Goal: Task Accomplishment & Management: Manage account settings

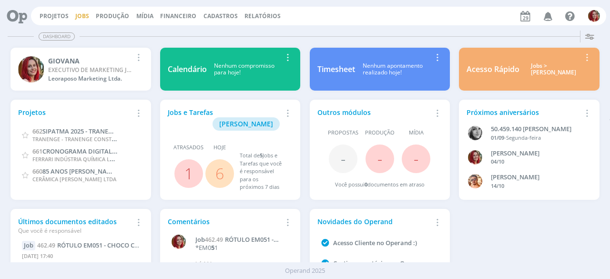
click at [86, 16] on link "Jobs" at bounding box center [82, 16] width 14 height 8
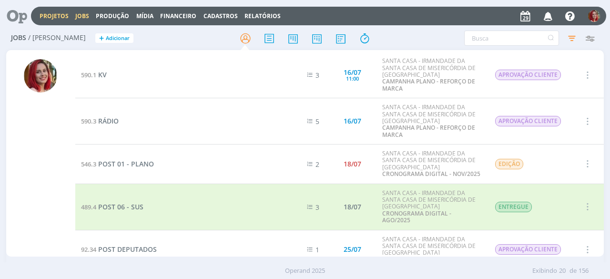
click at [59, 12] on link "Projetos" at bounding box center [54, 16] width 29 height 8
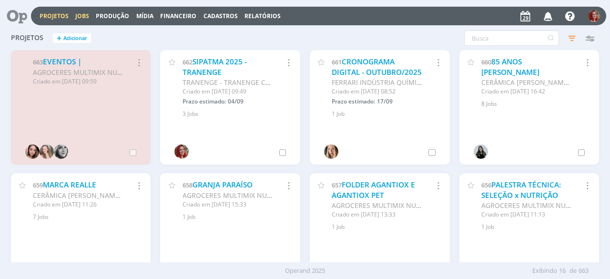
click at [78, 16] on link "Jobs" at bounding box center [82, 16] width 14 height 8
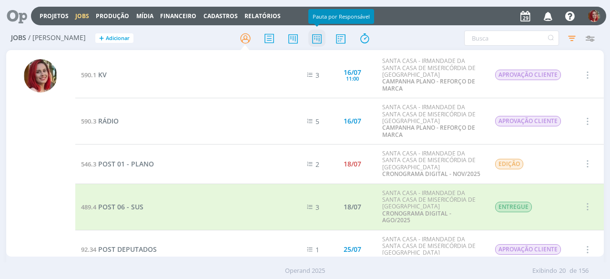
click at [314, 39] on icon at bounding box center [316, 38] width 17 height 19
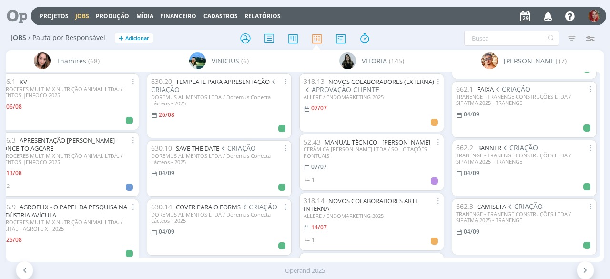
scroll to position [254, 0]
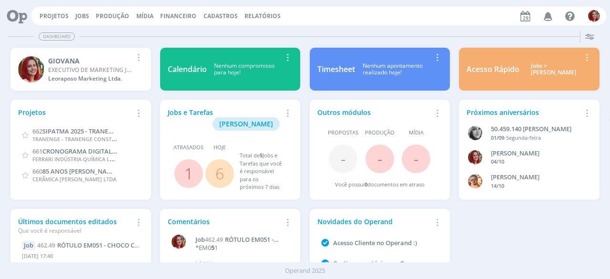
click at [223, 163] on link "6" at bounding box center [219, 173] width 9 height 20
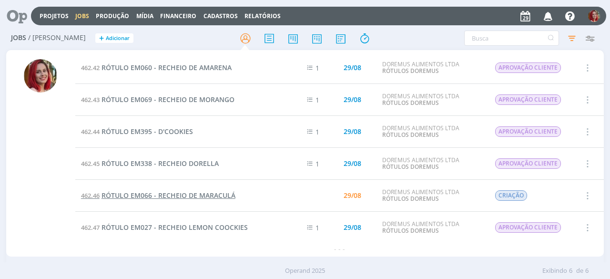
click at [151, 197] on span "RÓTULO EM066 - RECHEIO DE MARACULÁ" at bounding box center [168, 195] width 134 height 9
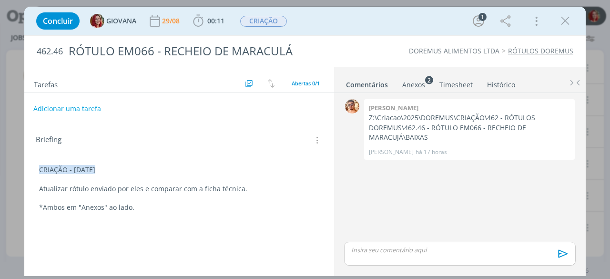
click at [64, 110] on button "Adicionar uma tarefa" at bounding box center [67, 108] width 68 height 16
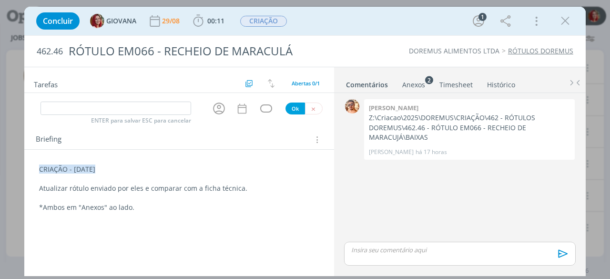
click at [93, 115] on div "ENTER para salvar ESC para cancelar Ok" at bounding box center [179, 108] width 310 height 16
click at [99, 108] on input "dialog" at bounding box center [115, 107] width 150 height 13
type input "APROVAÇÃO CLIENTE"
click at [296, 110] on button "Ok" at bounding box center [295, 108] width 20 height 12
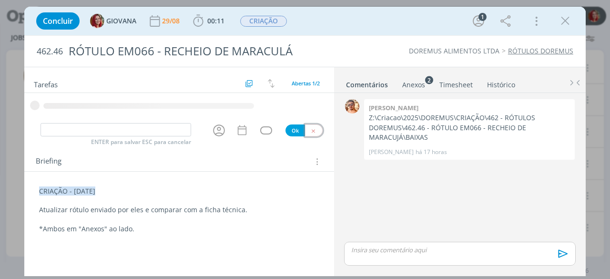
click at [310, 131] on button "dialog" at bounding box center [314, 130] width 18 height 12
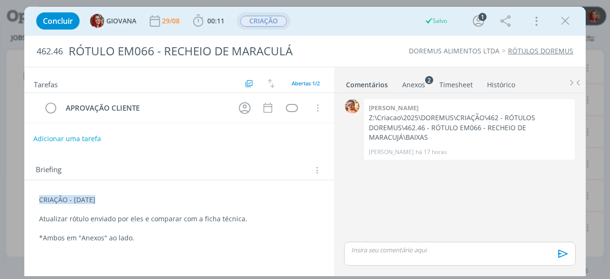
click at [275, 20] on span "CRIAÇÃO" at bounding box center [263, 21] width 47 height 11
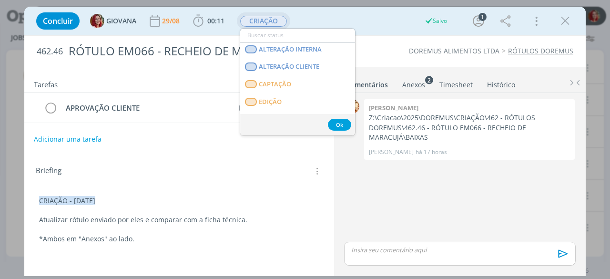
scroll to position [143, 0]
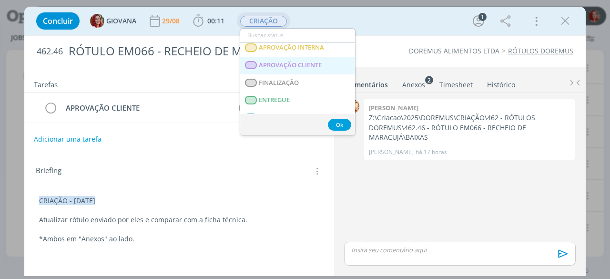
click at [296, 59] on CLIENTE "APROVAÇÃO CLIENTE" at bounding box center [297, 66] width 115 height 18
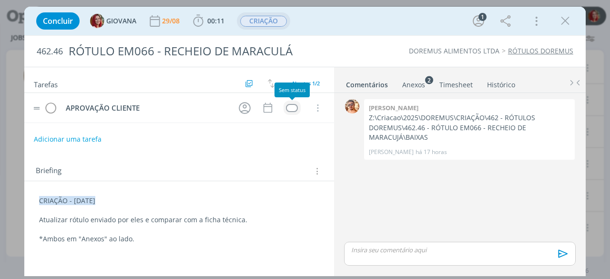
click at [292, 106] on div "dialog" at bounding box center [292, 108] width 12 height 8
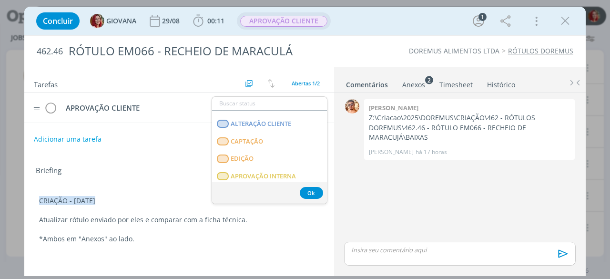
scroll to position [148, 0]
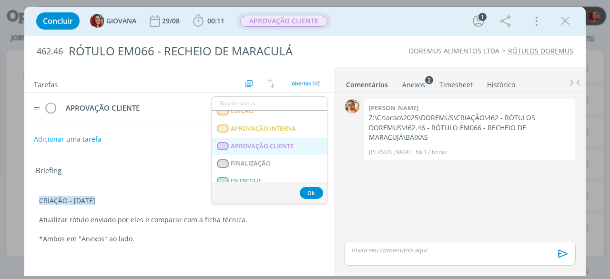
click at [265, 144] on span "APROVAÇÃO CLIENTE" at bounding box center [262, 146] width 63 height 8
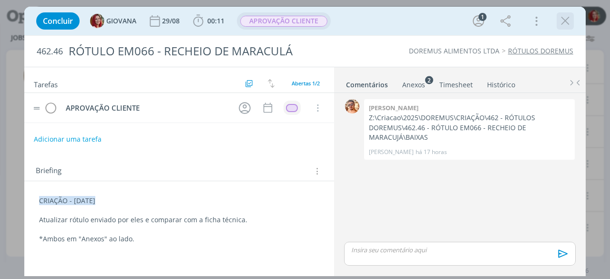
click at [565, 26] on icon "dialog" at bounding box center [565, 21] width 14 height 14
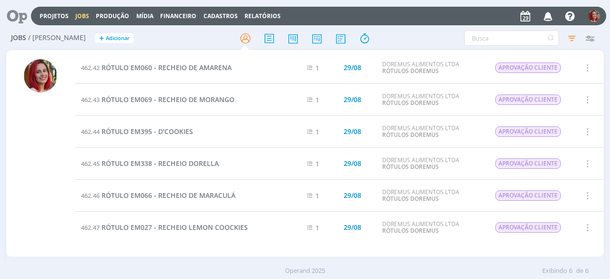
click at [17, 16] on icon at bounding box center [14, 16] width 20 height 19
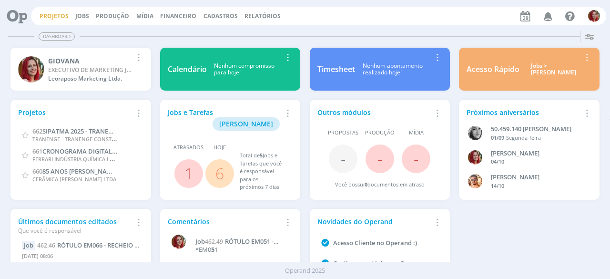
click at [50, 15] on link "Projetos" at bounding box center [54, 16] width 29 height 8
